Goal: Task Accomplishment & Management: Manage account settings

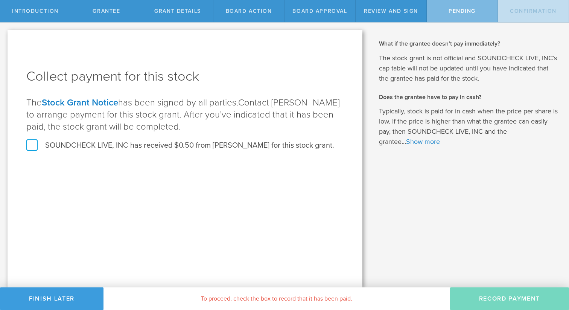
click at [185, 147] on label "SOUNDCHECK LIVE, INC has received $0.50 from [PERSON_NAME] for this stock grant." at bounding box center [180, 145] width 308 height 10
click at [0, 0] on input "SOUNDCHECK LIVE, INC has received $0.50 from [PERSON_NAME] for this stock grant." at bounding box center [0, 0] width 0 height 0
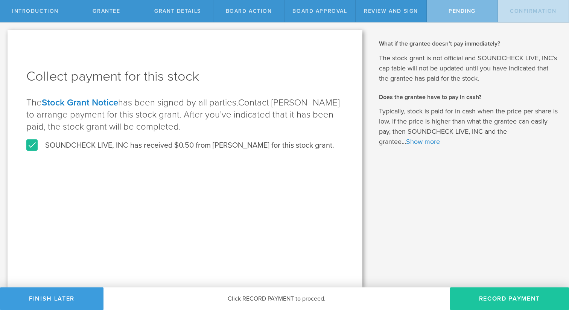
click at [490, 293] on button "Record Payment" at bounding box center [509, 298] width 119 height 23
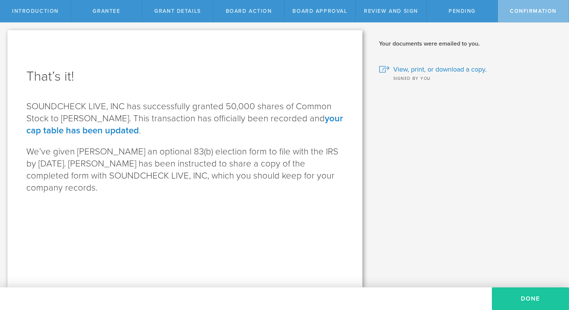
click at [512, 299] on button "Done" at bounding box center [530, 298] width 77 height 23
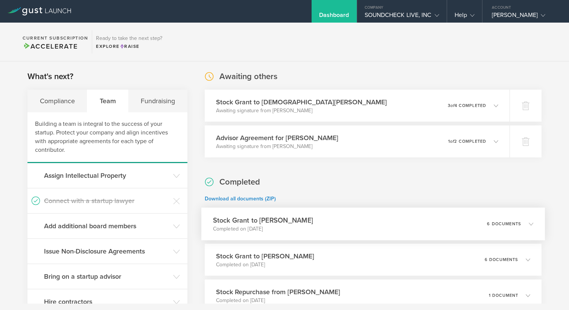
click at [342, 221] on div "Stock Grant to [PERSON_NAME] Completed on [DATE] 6 documents" at bounding box center [373, 224] width 344 height 33
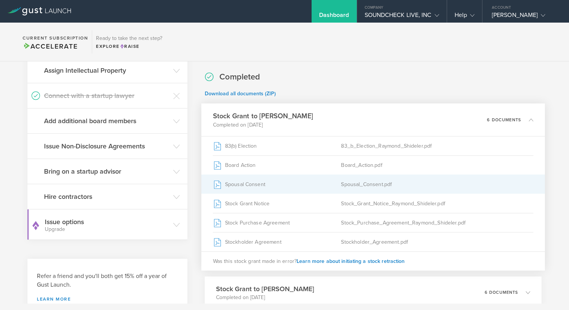
scroll to position [106, 0]
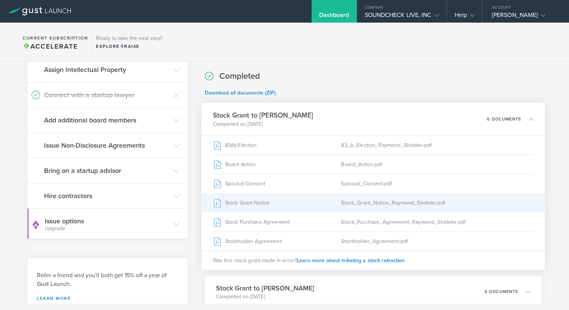
click at [348, 209] on div "Stock_Grant_Notice_Raymond_Shideler.pdf" at bounding box center [437, 202] width 192 height 19
